Goal: Task Accomplishment & Management: Use online tool/utility

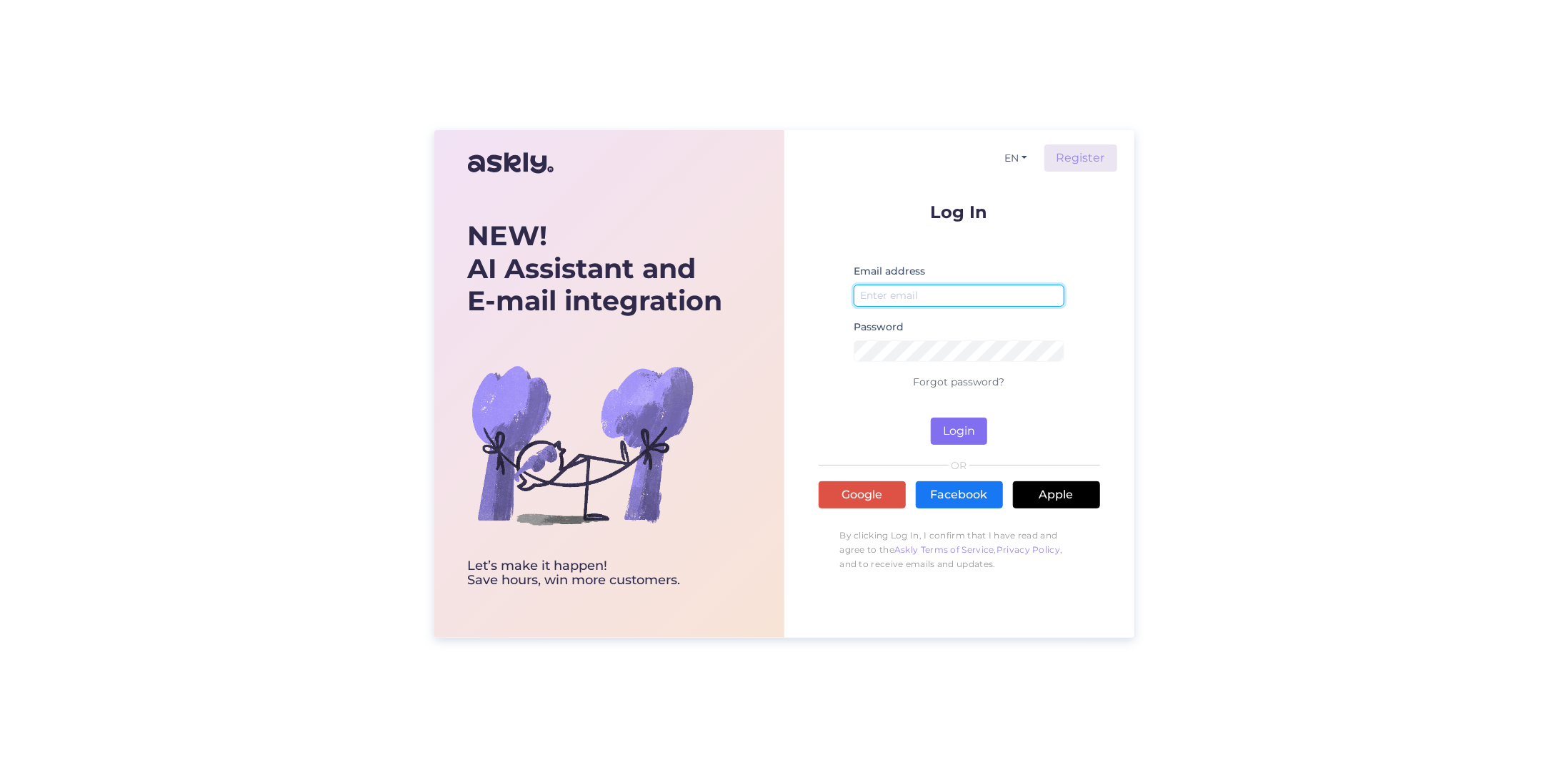
type input "[EMAIL_ADDRESS][DOMAIN_NAME]"
click at [941, 425] on button "Login" at bounding box center [959, 431] width 56 height 27
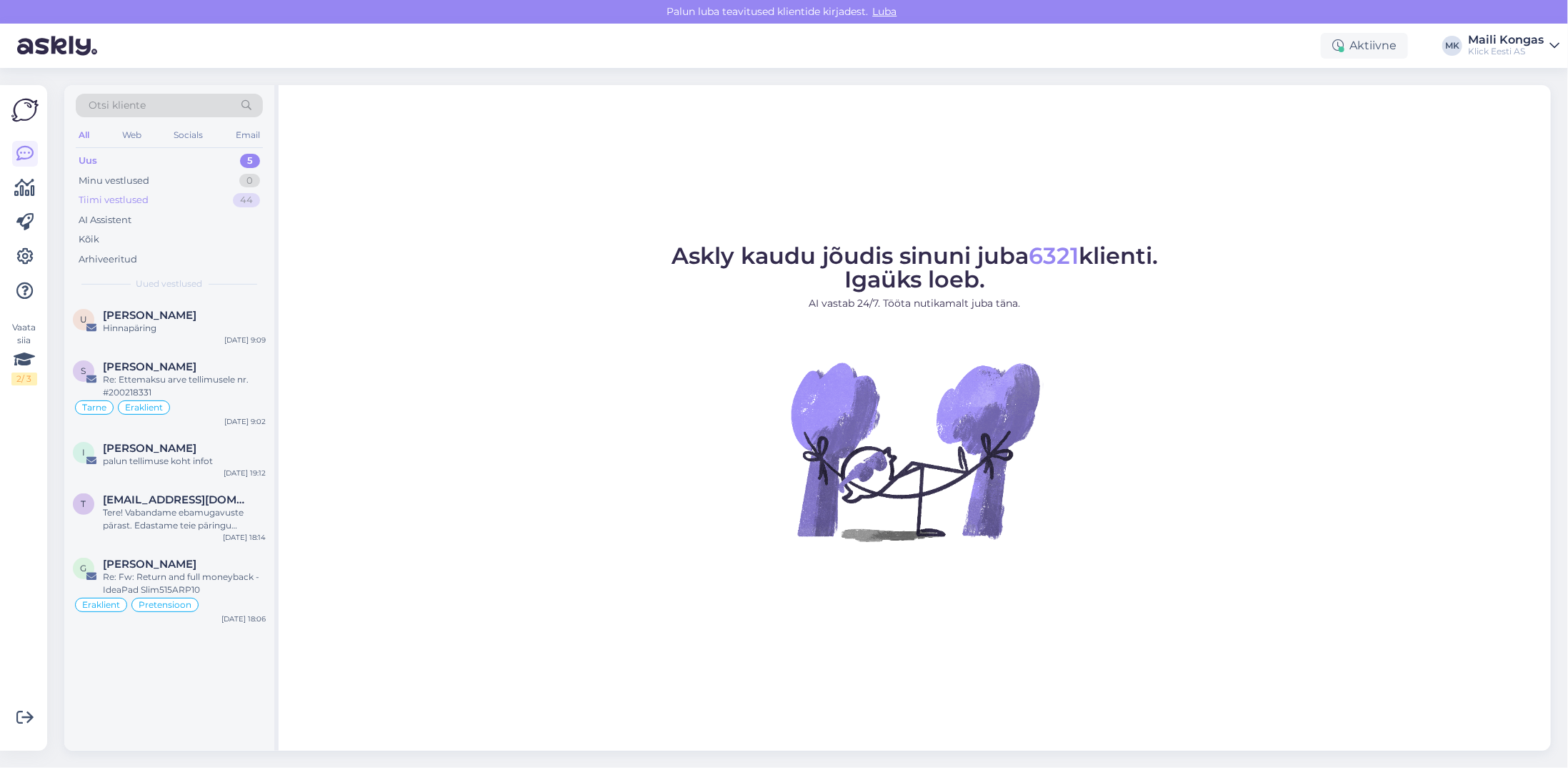
click at [134, 203] on div "Tiimi vestlused" at bounding box center [113, 201] width 70 height 15
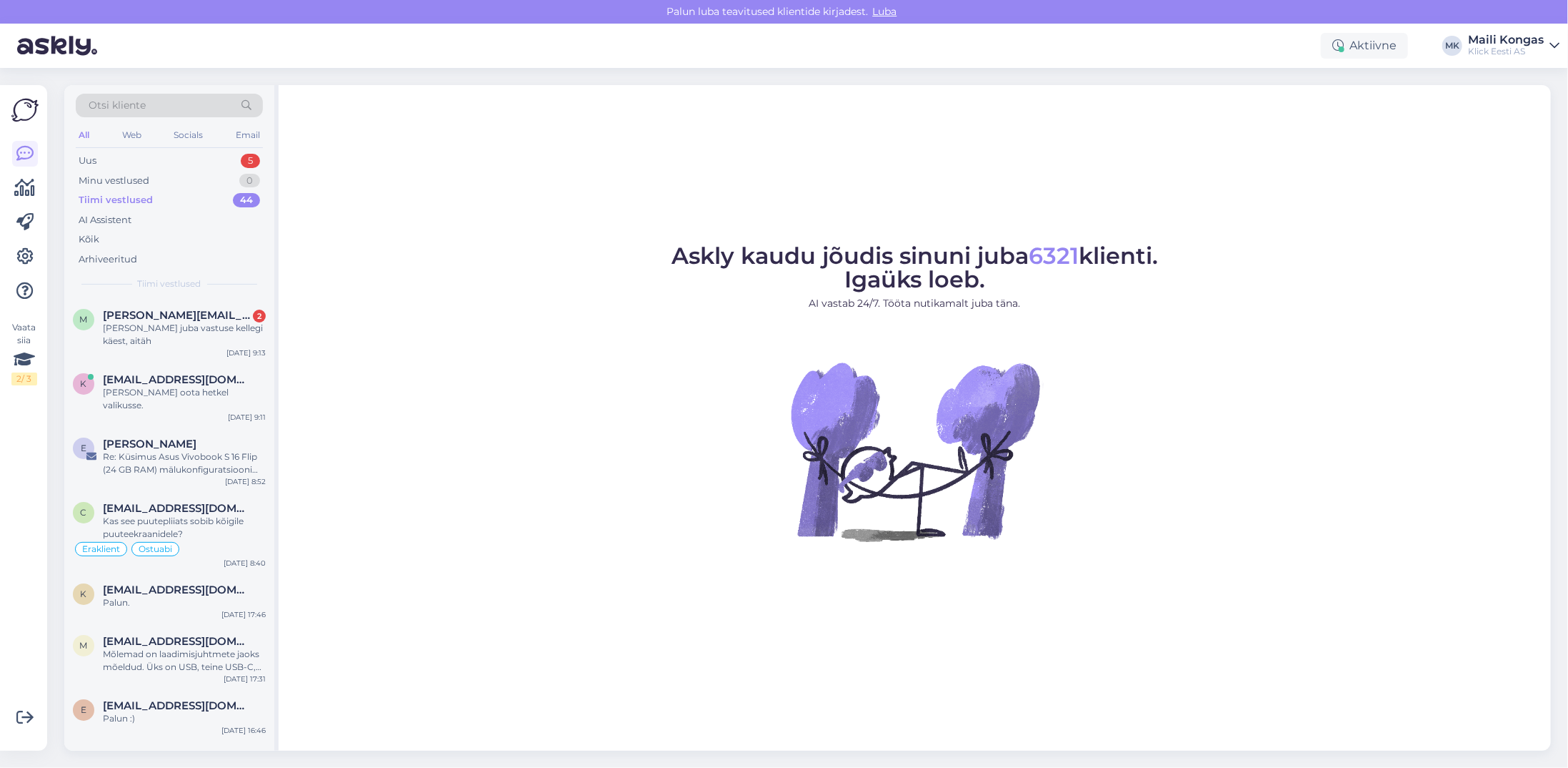
click at [142, 98] on span "Otsi kliente" at bounding box center [117, 105] width 57 height 15
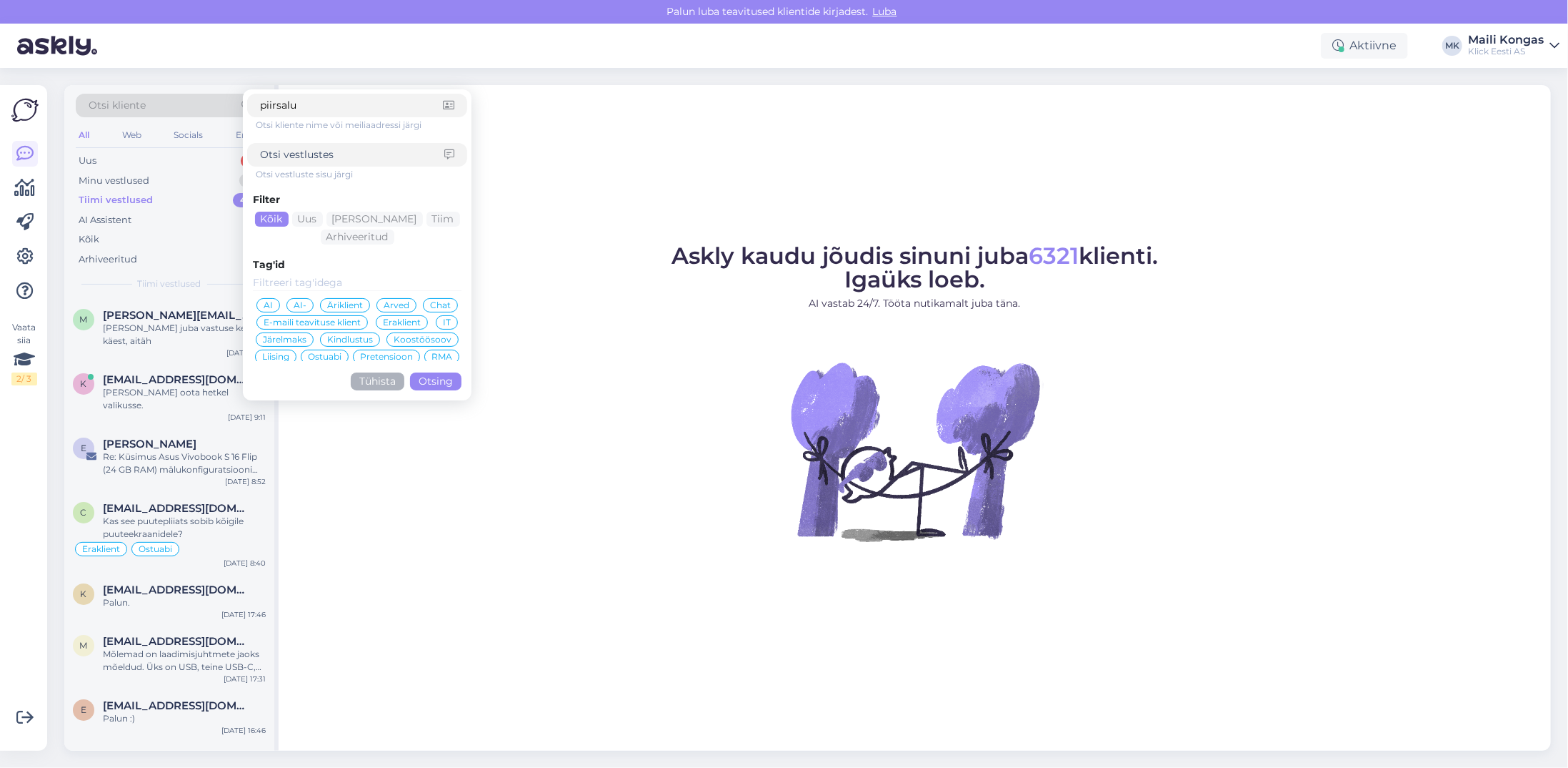
type input "piirsalu"
click at [429, 375] on button "Otsing" at bounding box center [436, 381] width 52 height 18
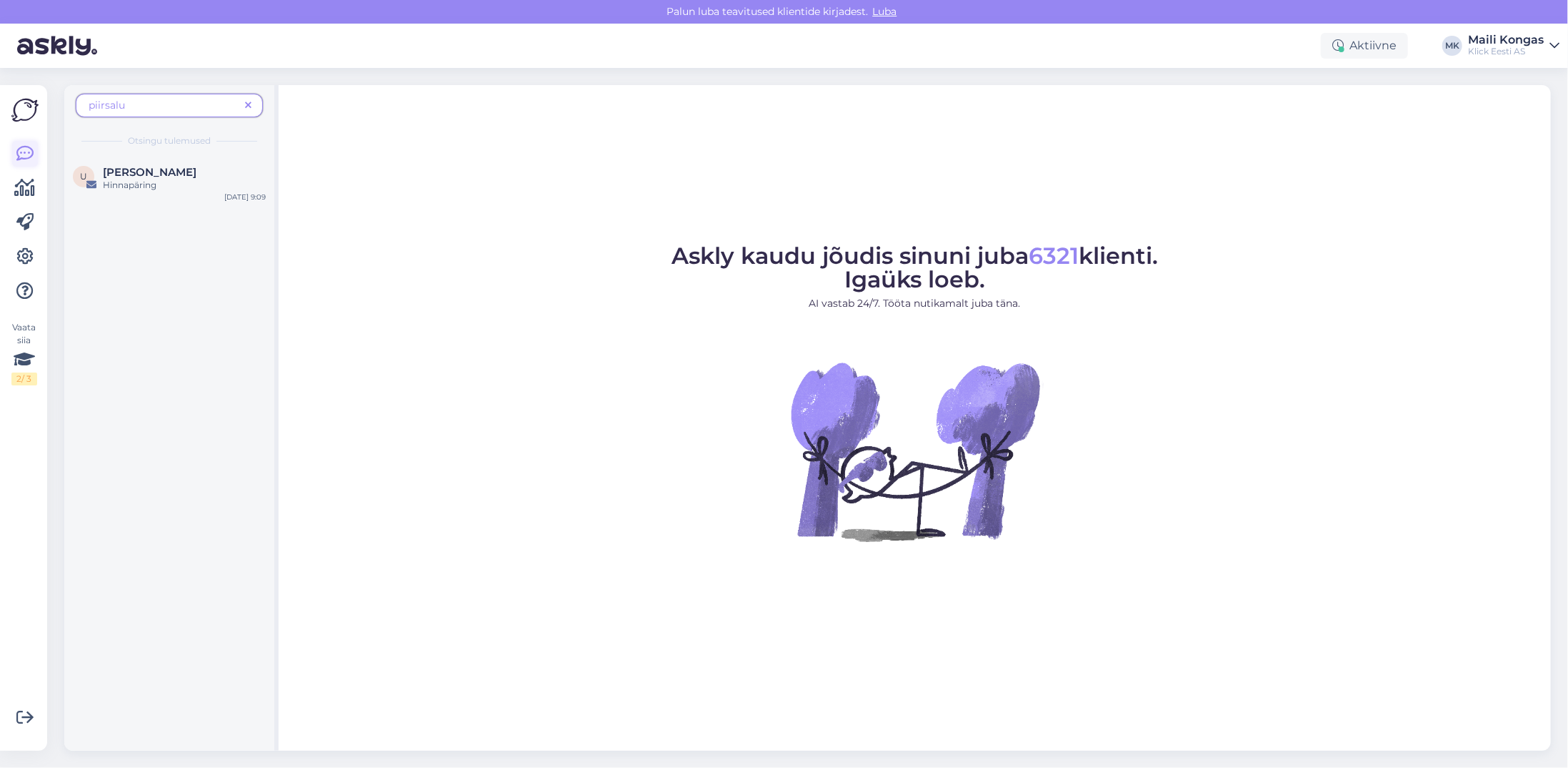
click at [30, 158] on icon at bounding box center [24, 153] width 17 height 17
drag, startPoint x: 138, startPoint y: 104, endPoint x: 66, endPoint y: 103, distance: 72.0
click at [66, 103] on div "piirsalu Otsingu tulemused" at bounding box center [170, 121] width 211 height 71
click at [247, 105] on icon at bounding box center [248, 105] width 6 height 10
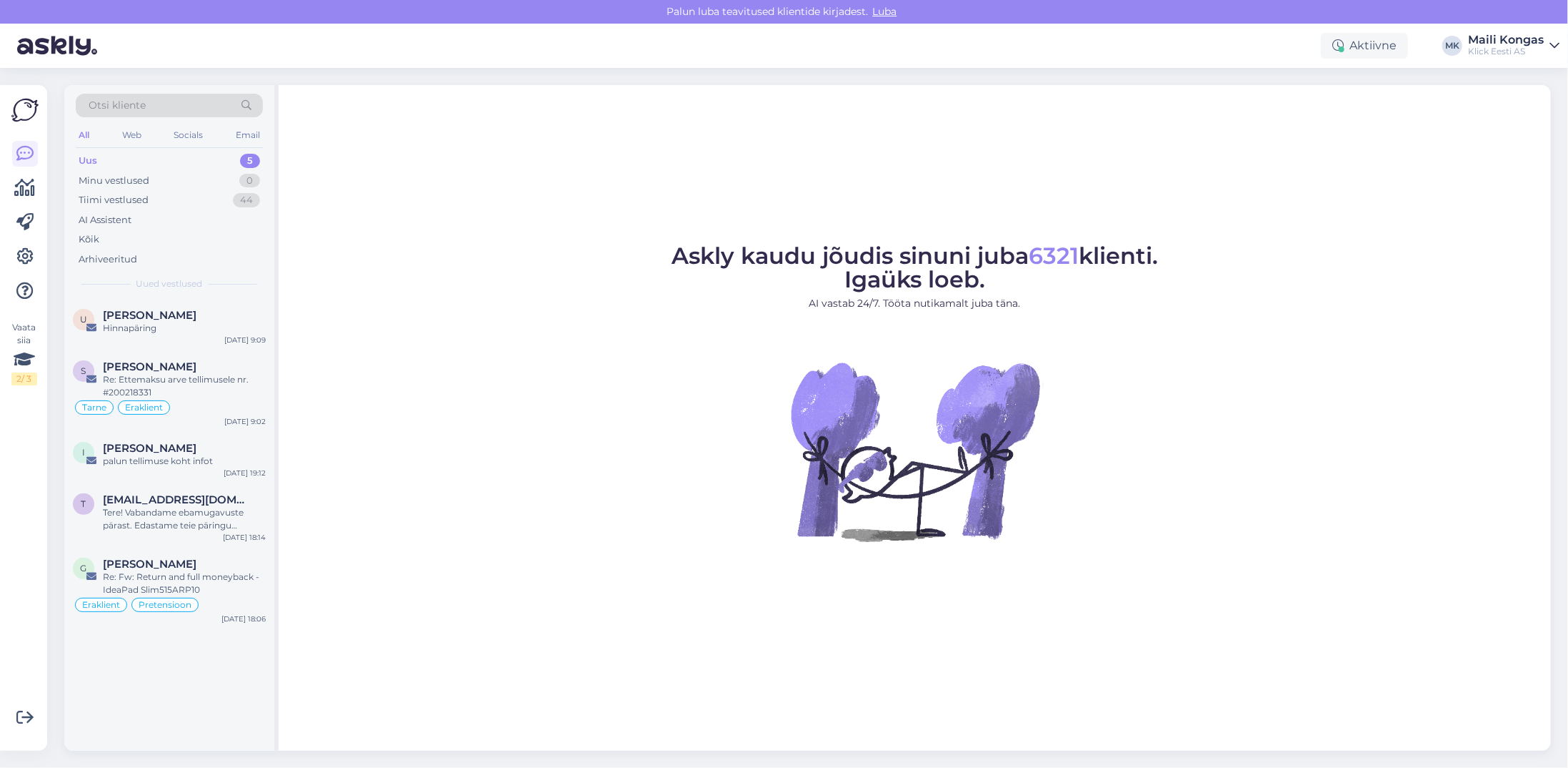
click at [161, 103] on div "Otsi kliente" at bounding box center [169, 105] width 187 height 24
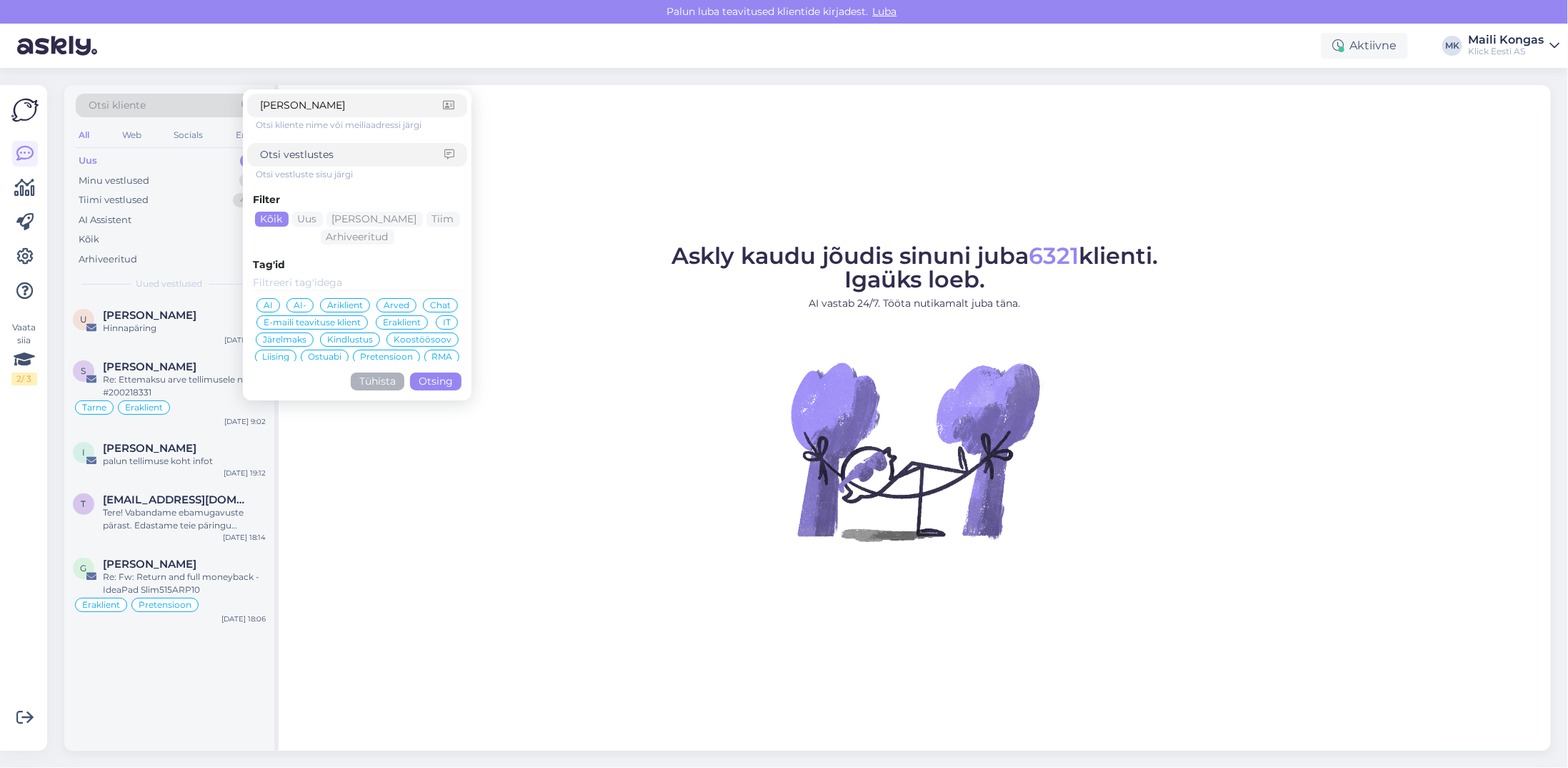
type input "[PERSON_NAME]"
click at [433, 379] on button "Otsing" at bounding box center [436, 381] width 52 height 18
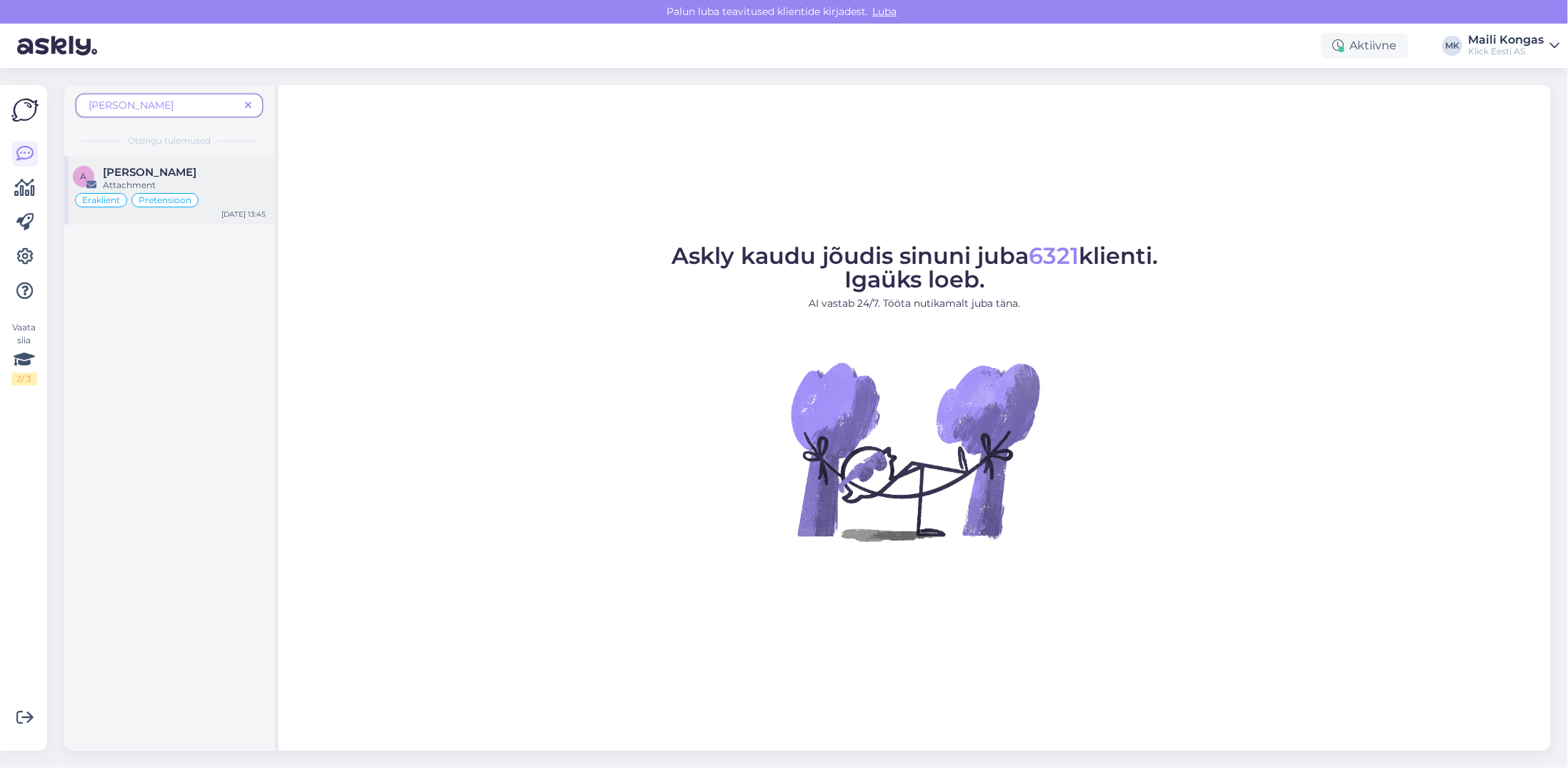
click at [127, 183] on div "Attachment" at bounding box center [184, 185] width 163 height 13
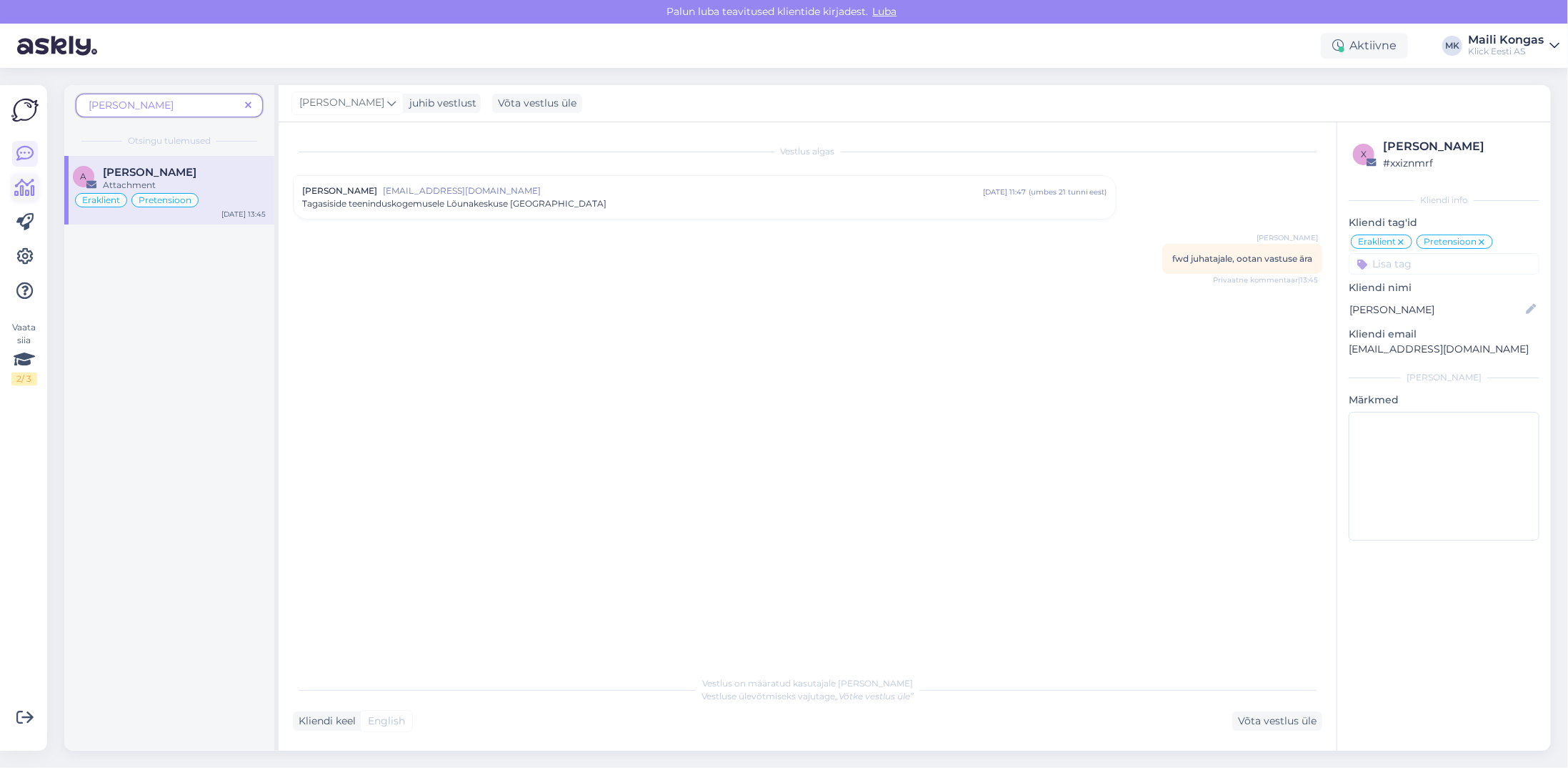
click at [26, 191] on icon at bounding box center [25, 188] width 21 height 17
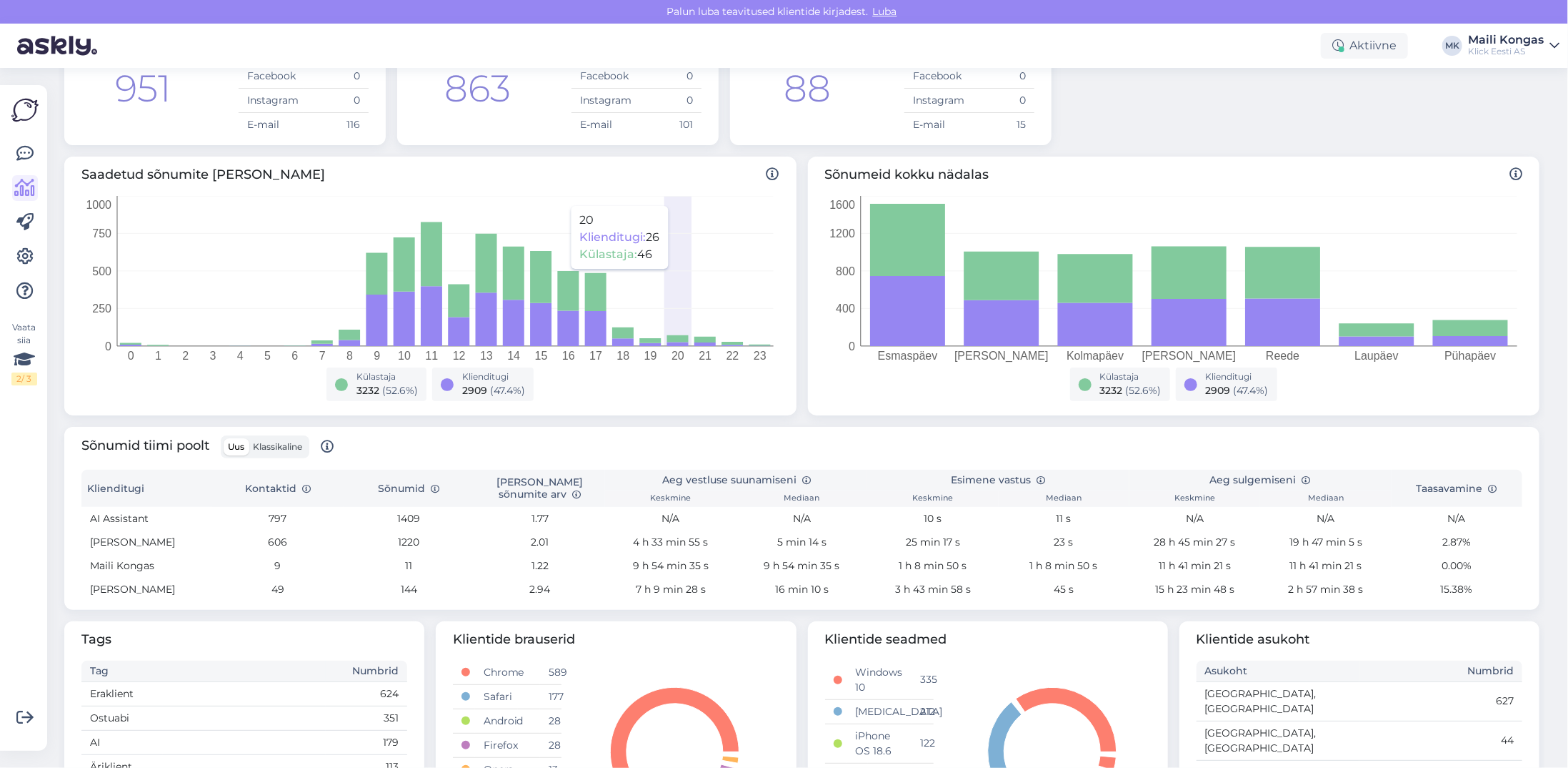
scroll to position [214, 0]
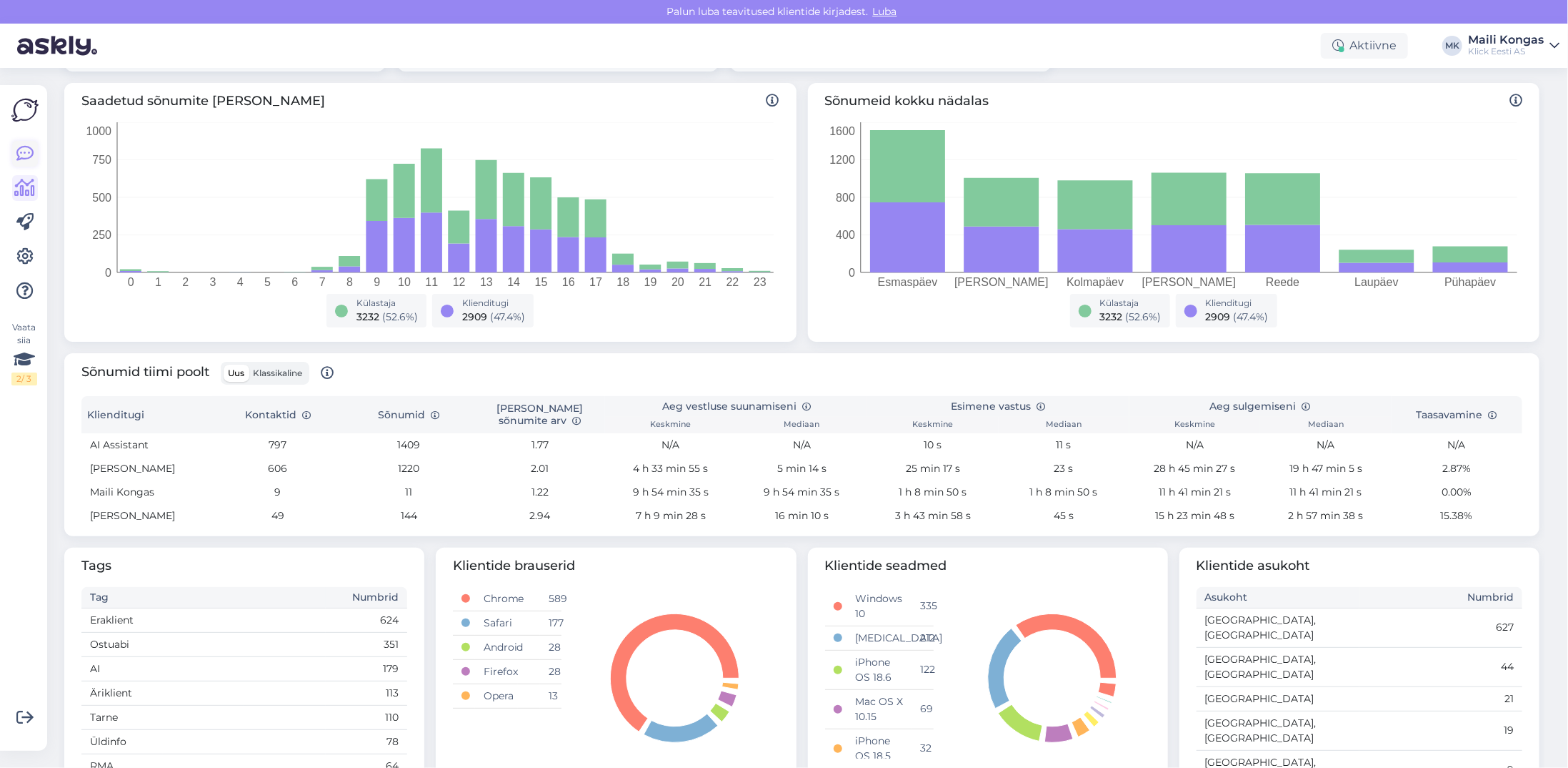
click at [34, 147] on link at bounding box center [24, 153] width 25 height 25
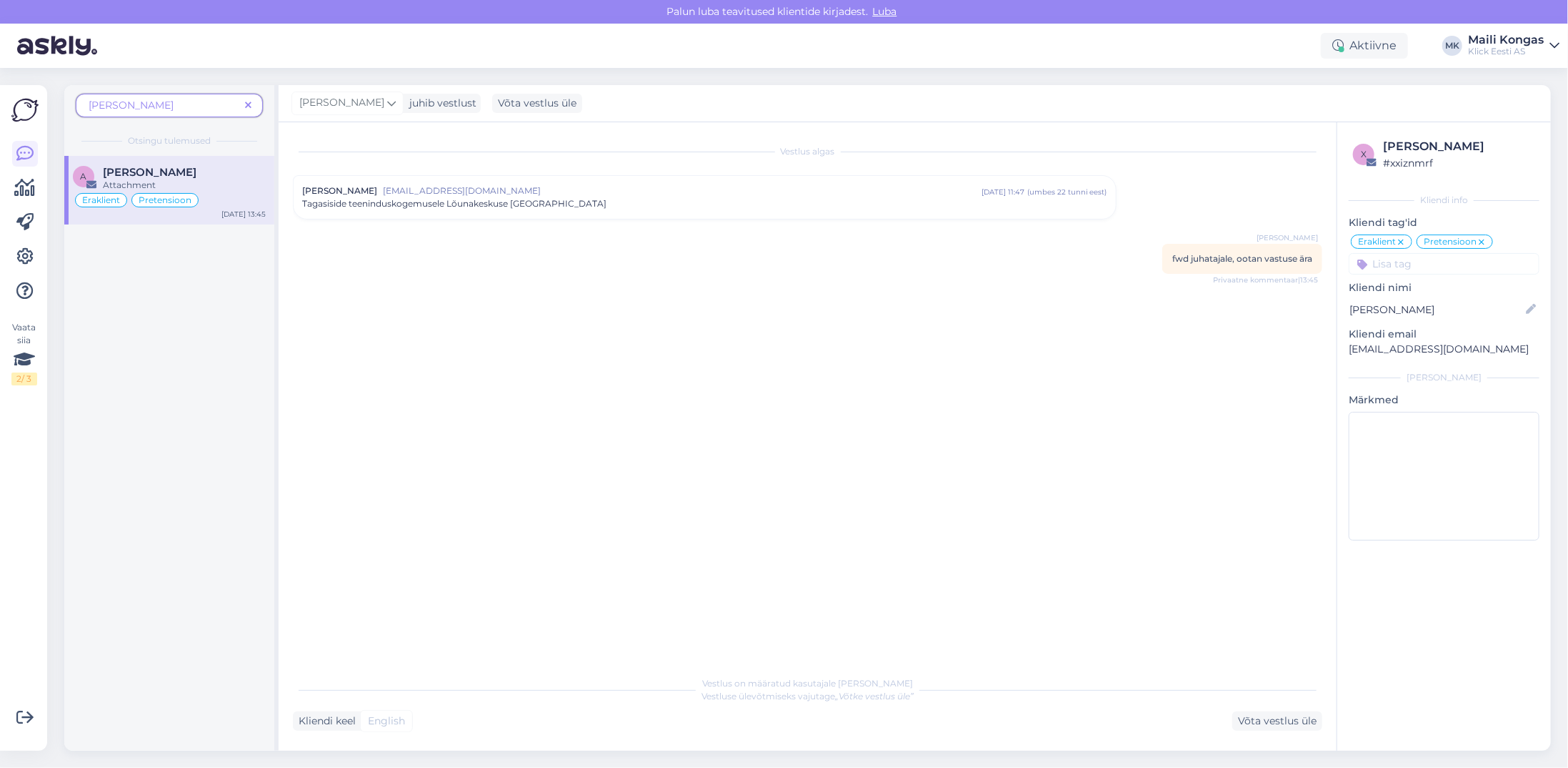
click at [250, 103] on icon at bounding box center [248, 105] width 6 height 10
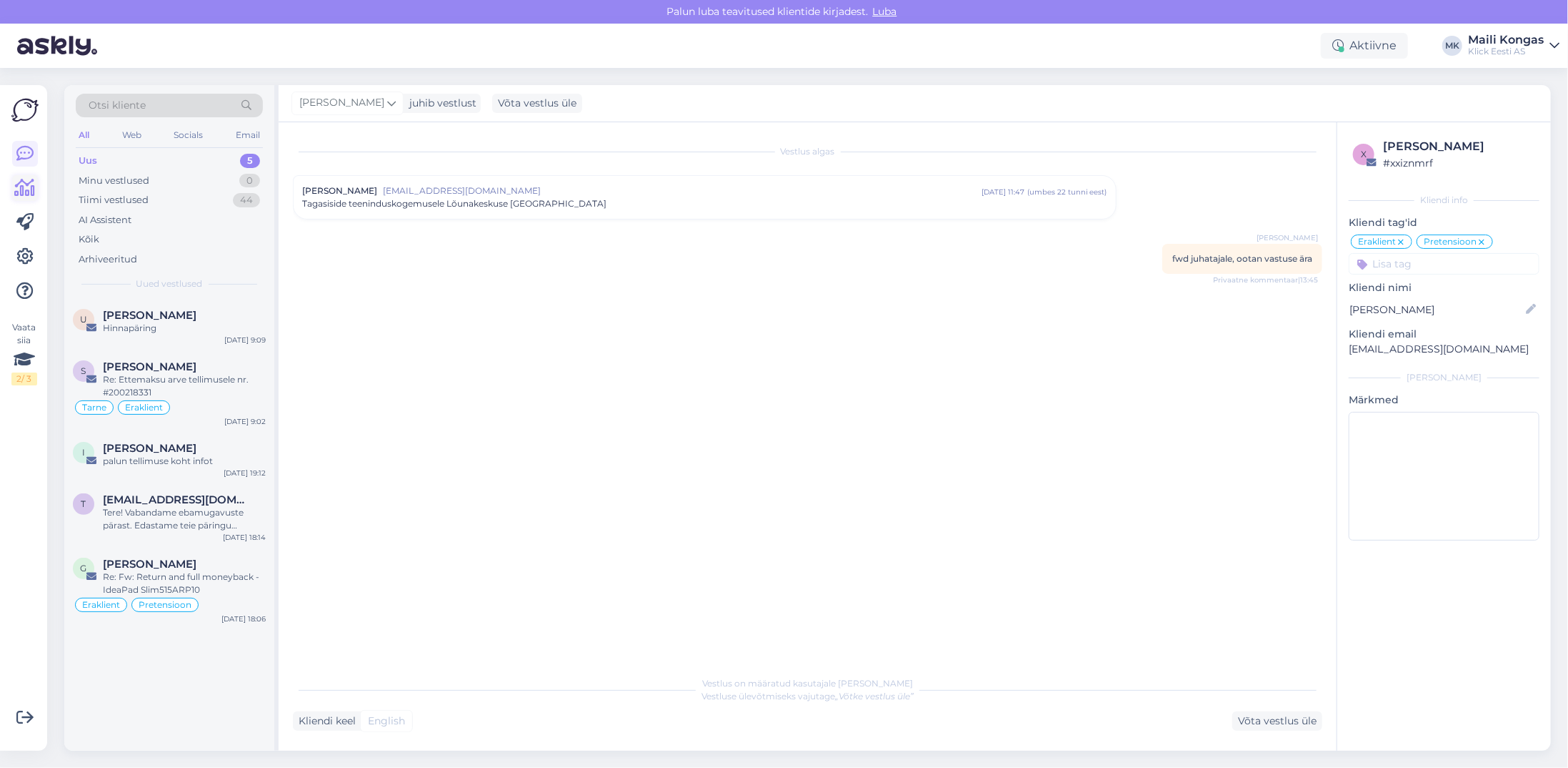
click at [29, 185] on icon at bounding box center [25, 188] width 21 height 17
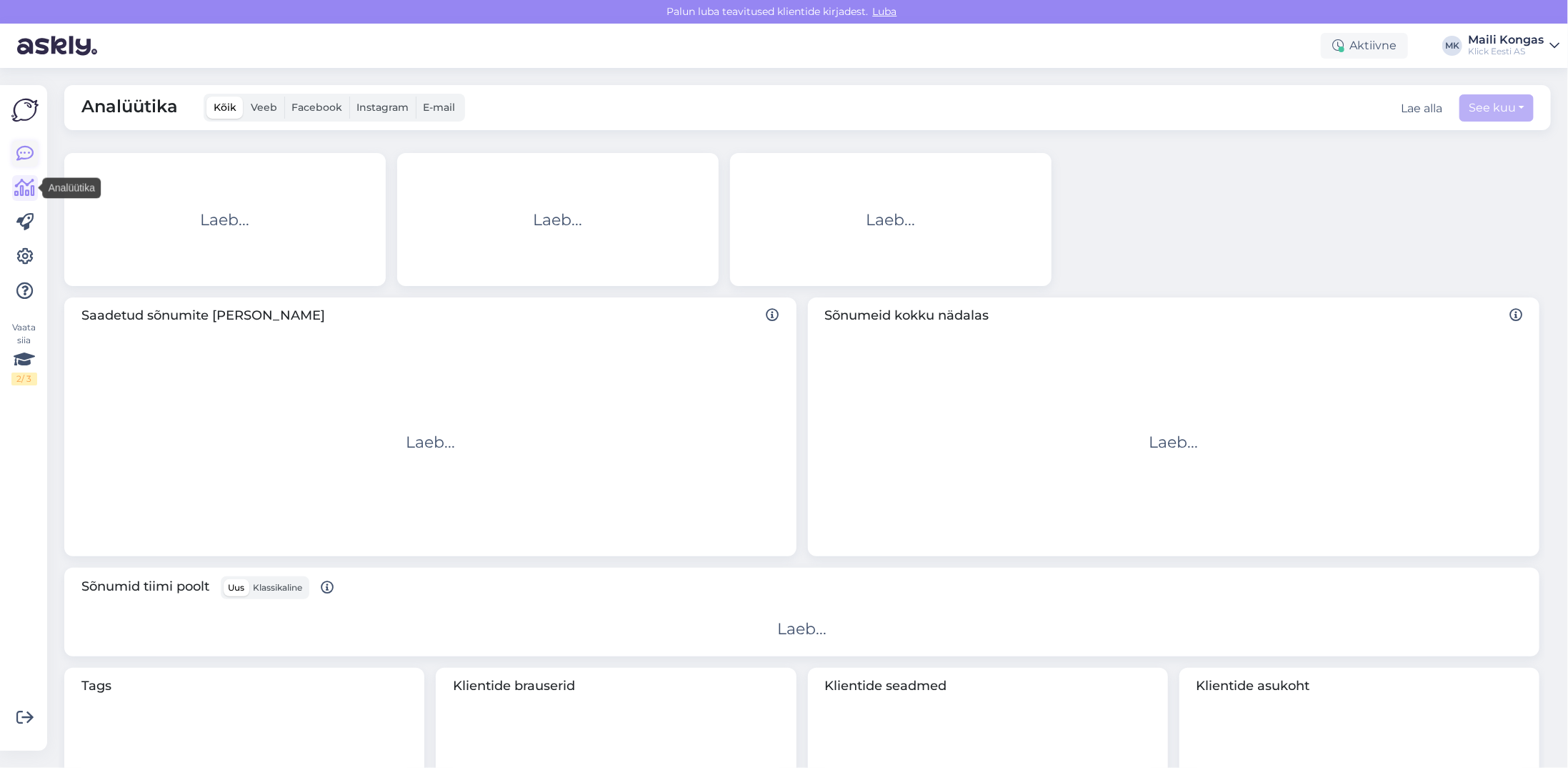
click at [32, 153] on icon at bounding box center [24, 153] width 17 height 17
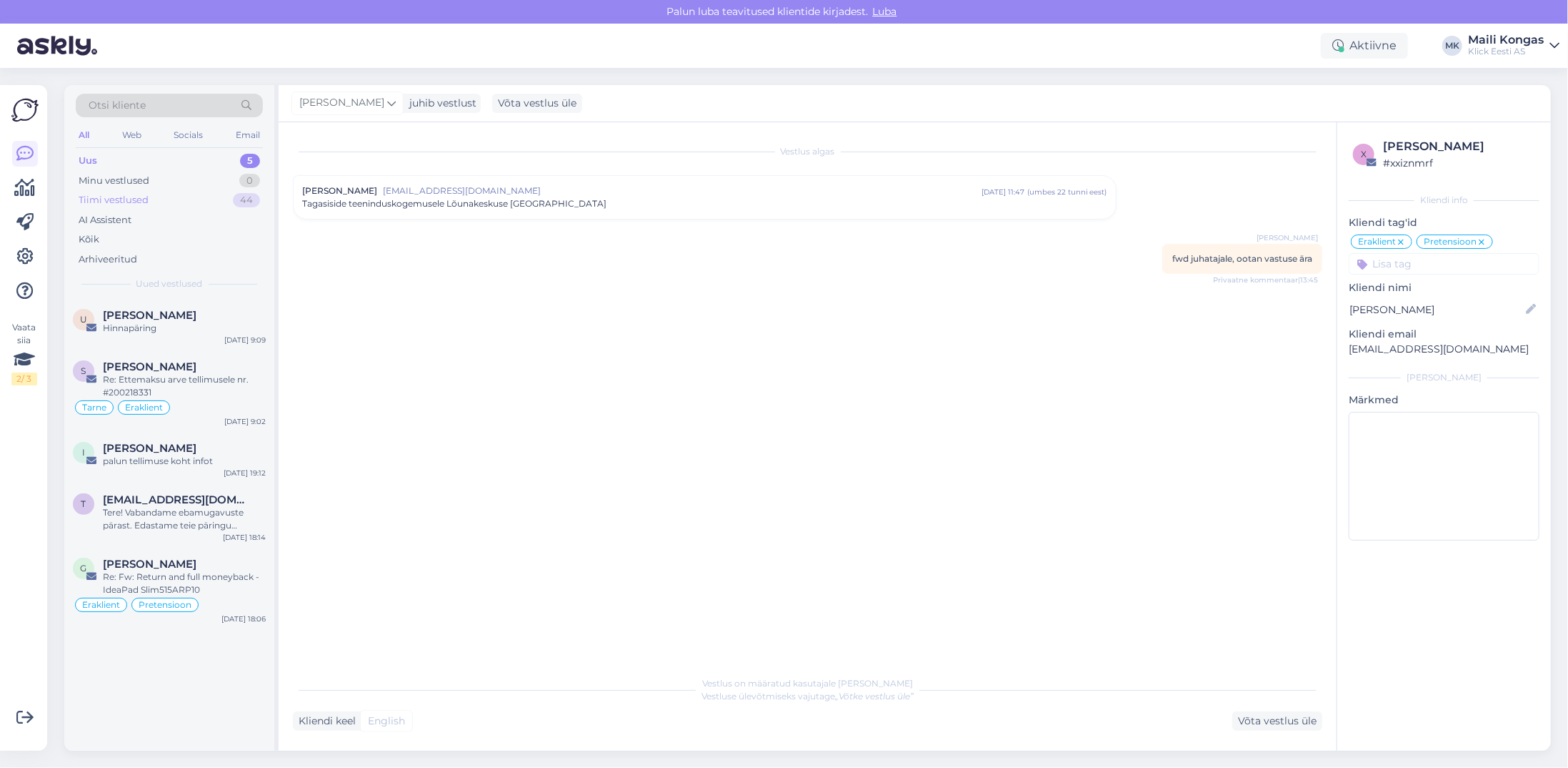
click at [135, 195] on div "Tiimi vestlused" at bounding box center [113, 201] width 70 height 15
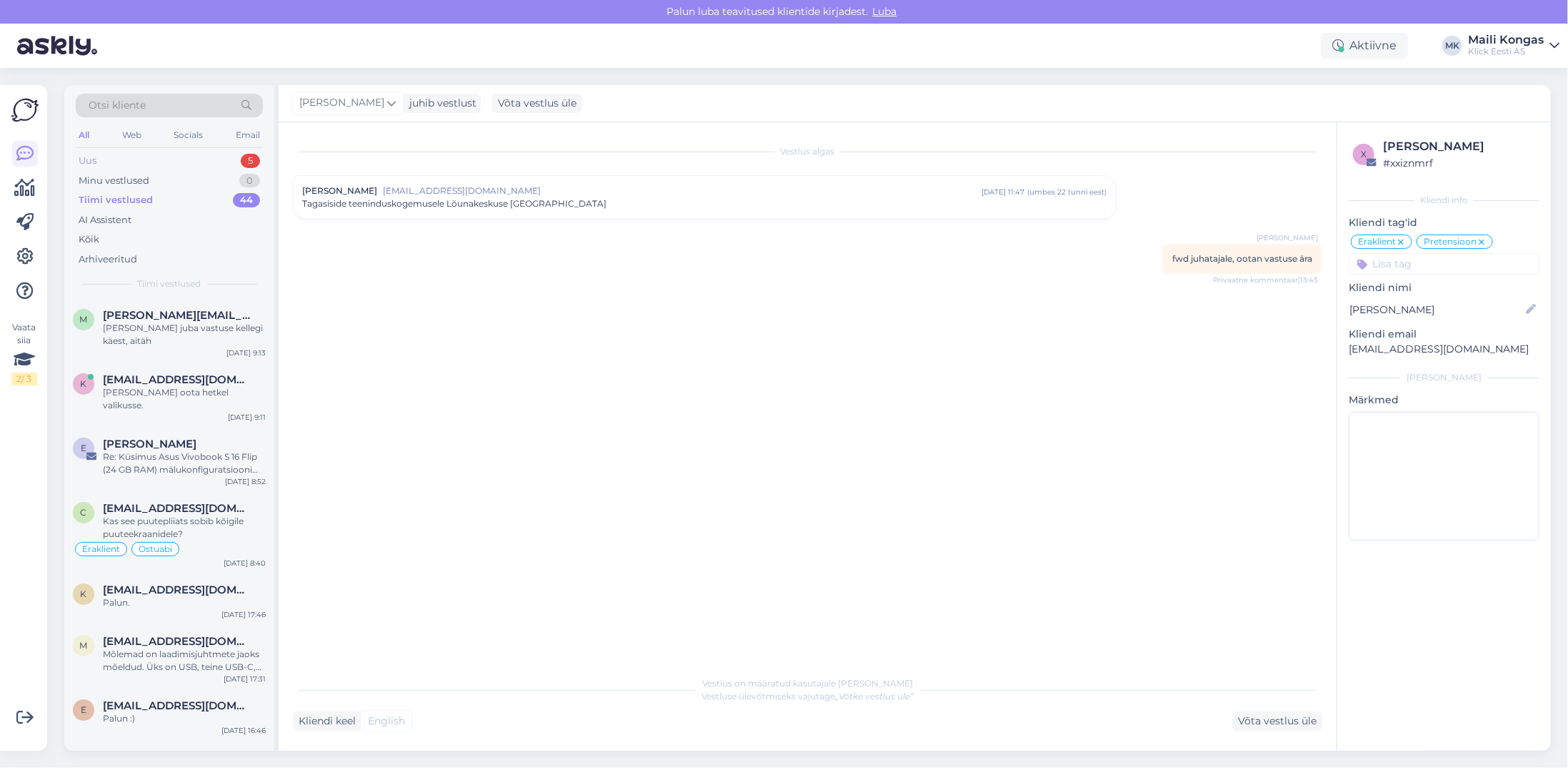
click at [122, 162] on div "Uus 5" at bounding box center [169, 161] width 187 height 20
